Goal: Transaction & Acquisition: Purchase product/service

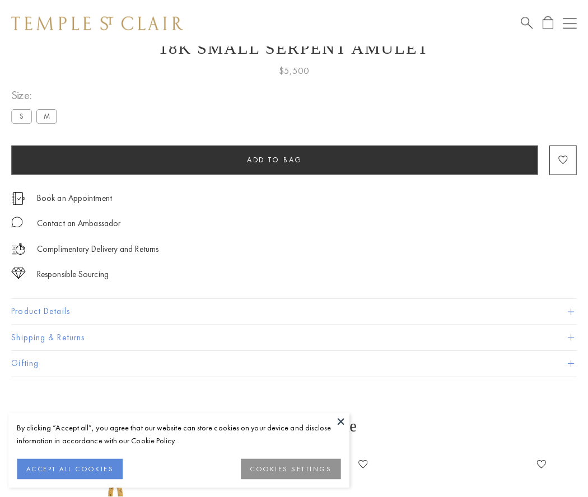
scroll to position [45, 0]
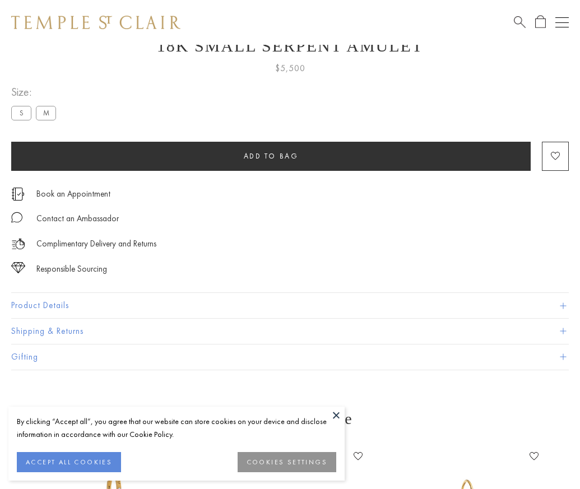
click at [270, 156] on span "Add to bag" at bounding box center [271, 156] width 55 height 10
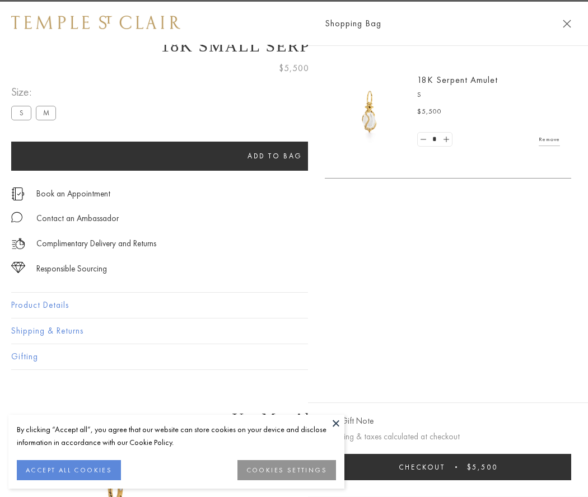
click at [451, 467] on button "Checkout $5,500" at bounding box center [448, 467] width 246 height 26
